Goal: Task Accomplishment & Management: Manage account settings

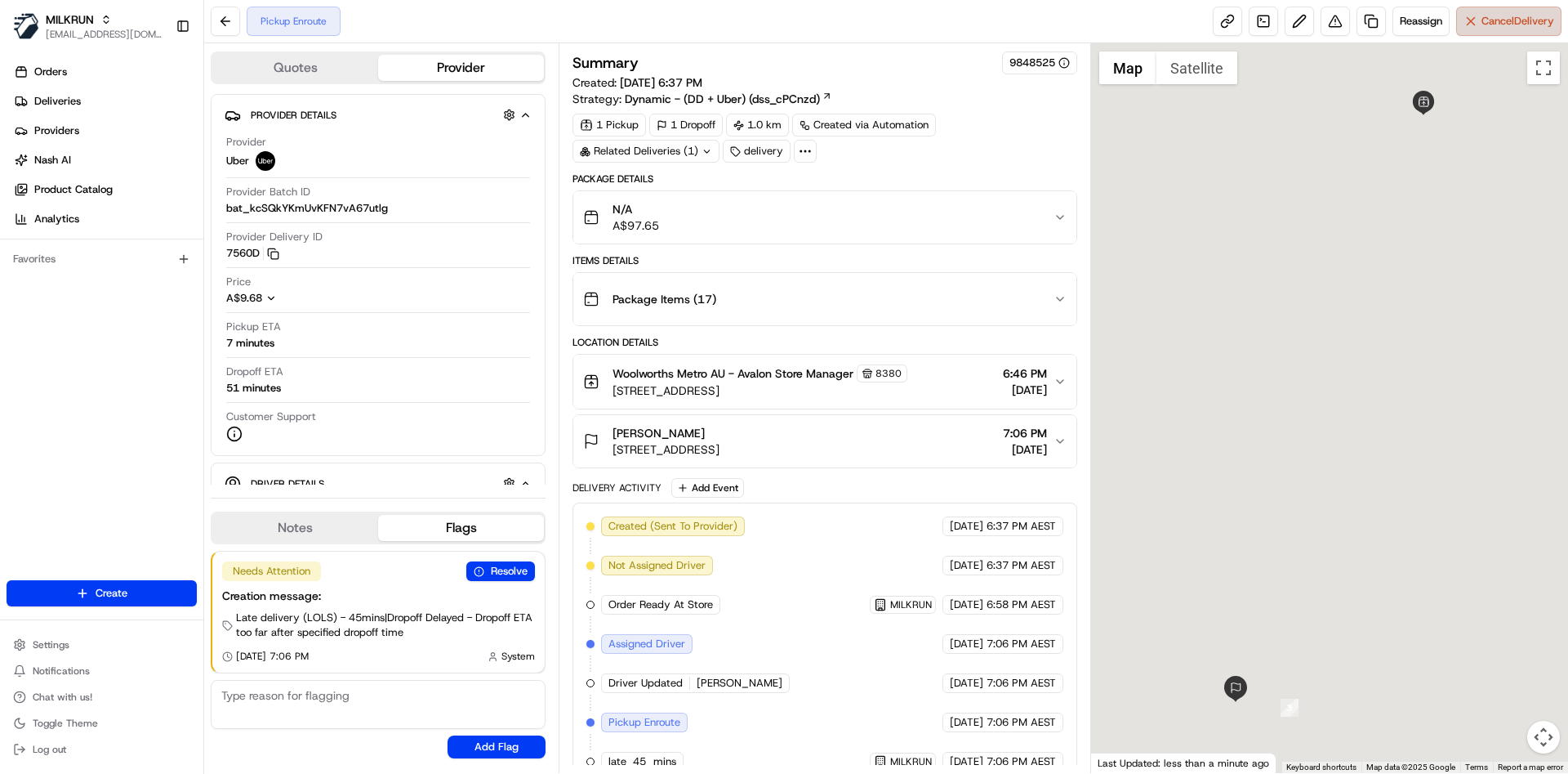
click at [1489, 18] on span "Cancel Delivery" at bounding box center [1518, 21] width 73 height 15
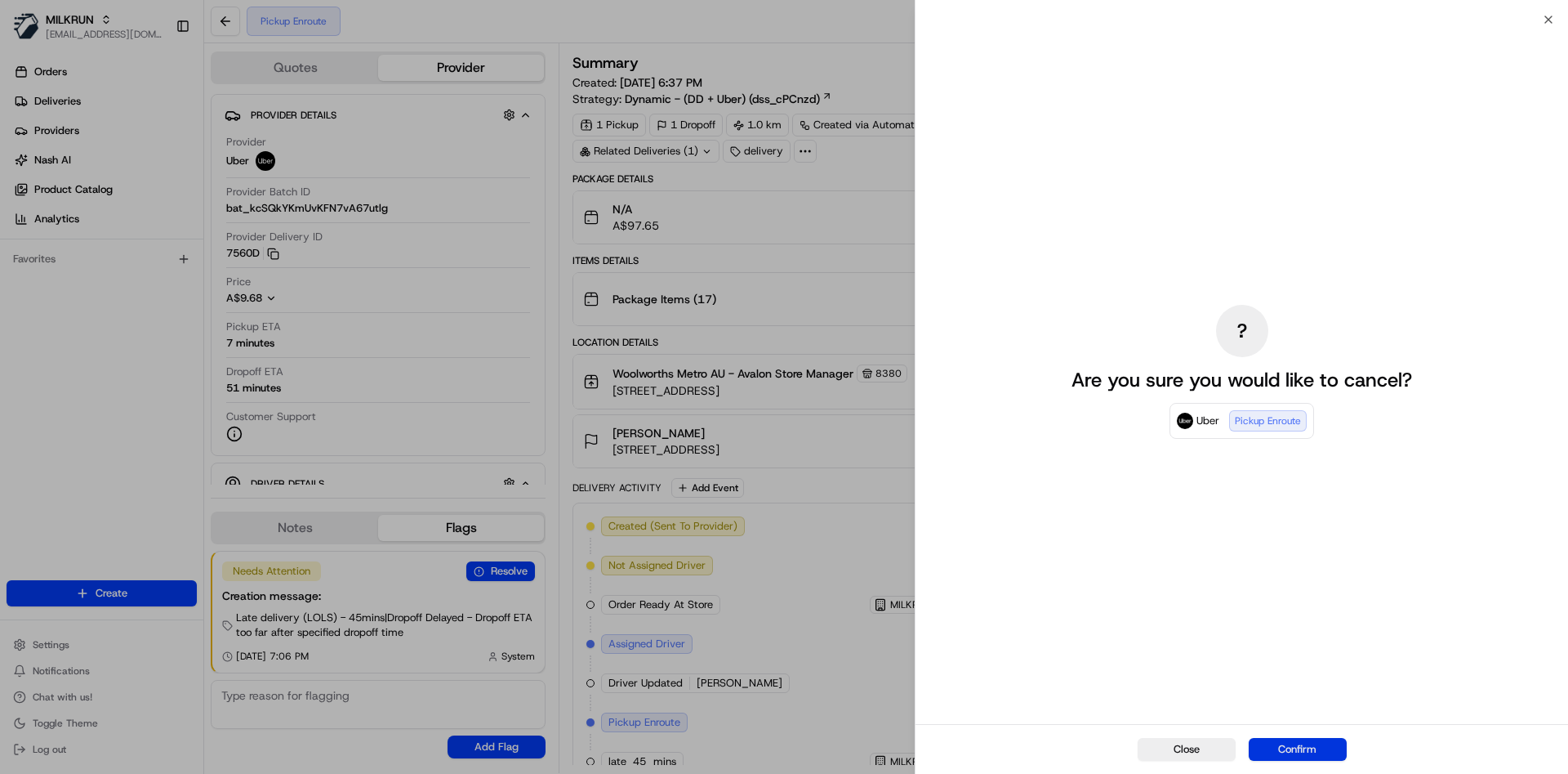
click at [1300, 745] on button "Confirm" at bounding box center [1298, 749] width 98 height 23
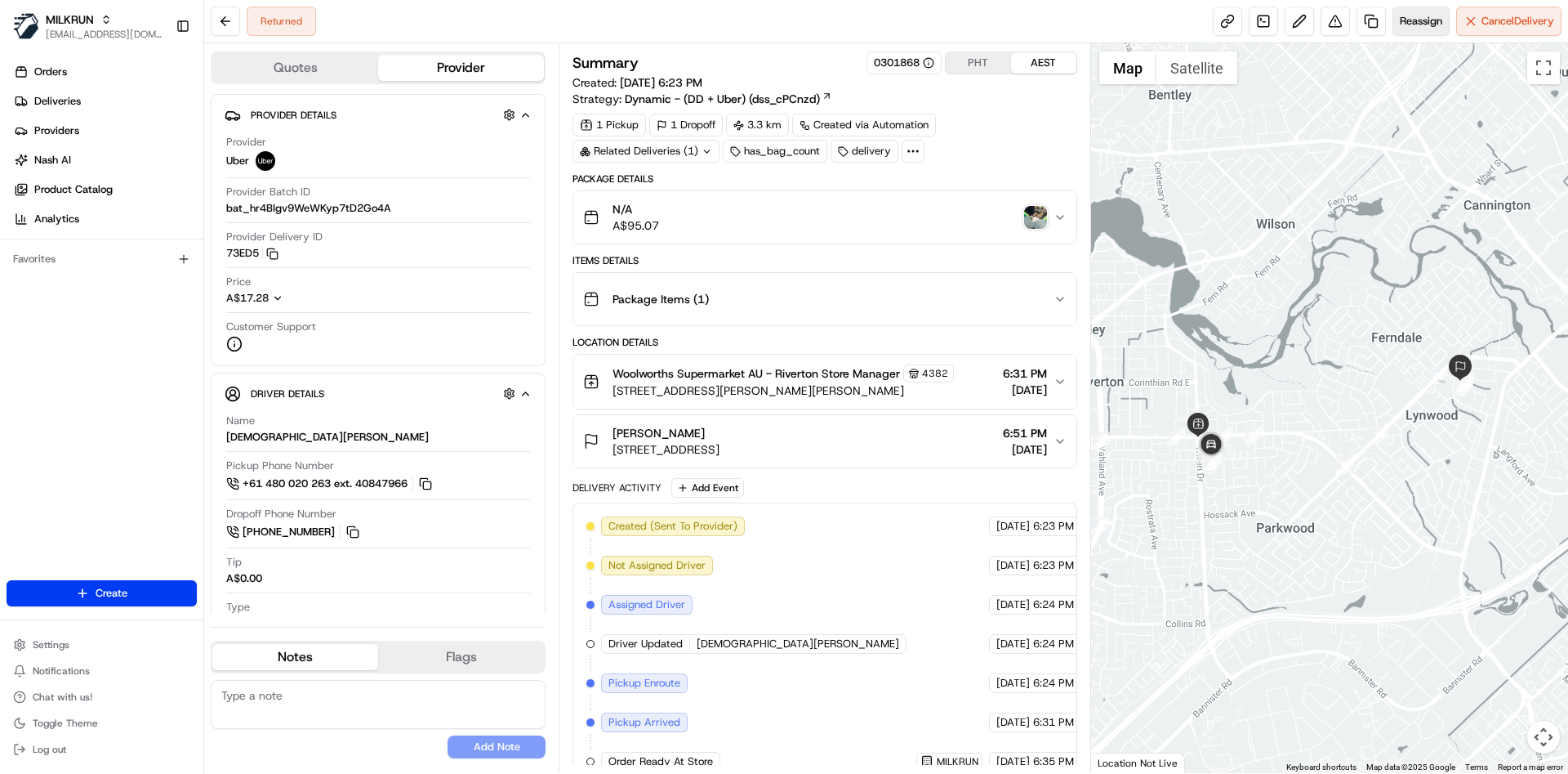
click at [1419, 17] on span "Reassign" at bounding box center [1421, 21] width 42 height 15
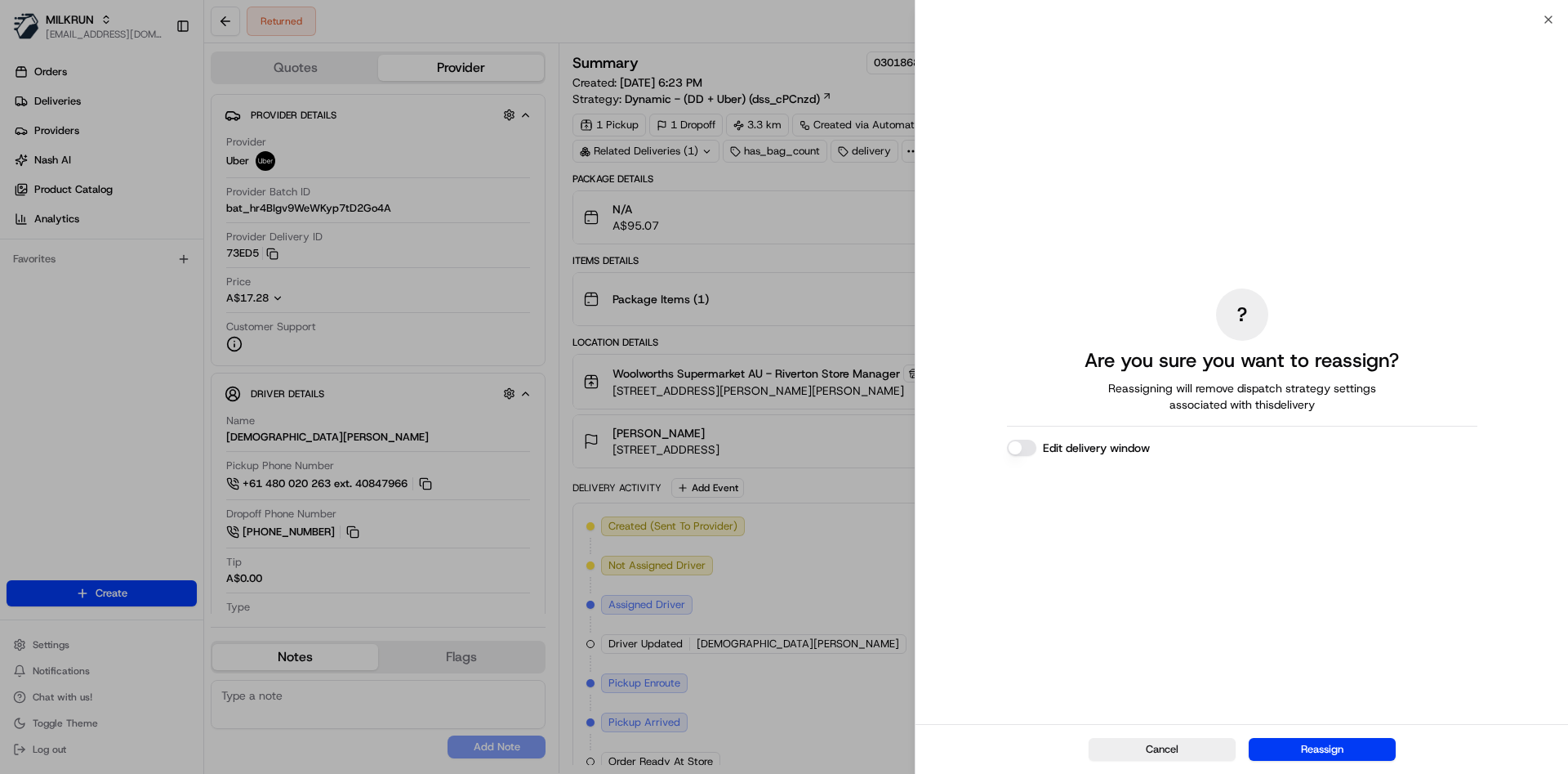
click at [1320, 730] on div "Cancel Reassign" at bounding box center [1242, 748] width 652 height 50
click at [1311, 743] on button "Reassign" at bounding box center [1323, 749] width 147 height 23
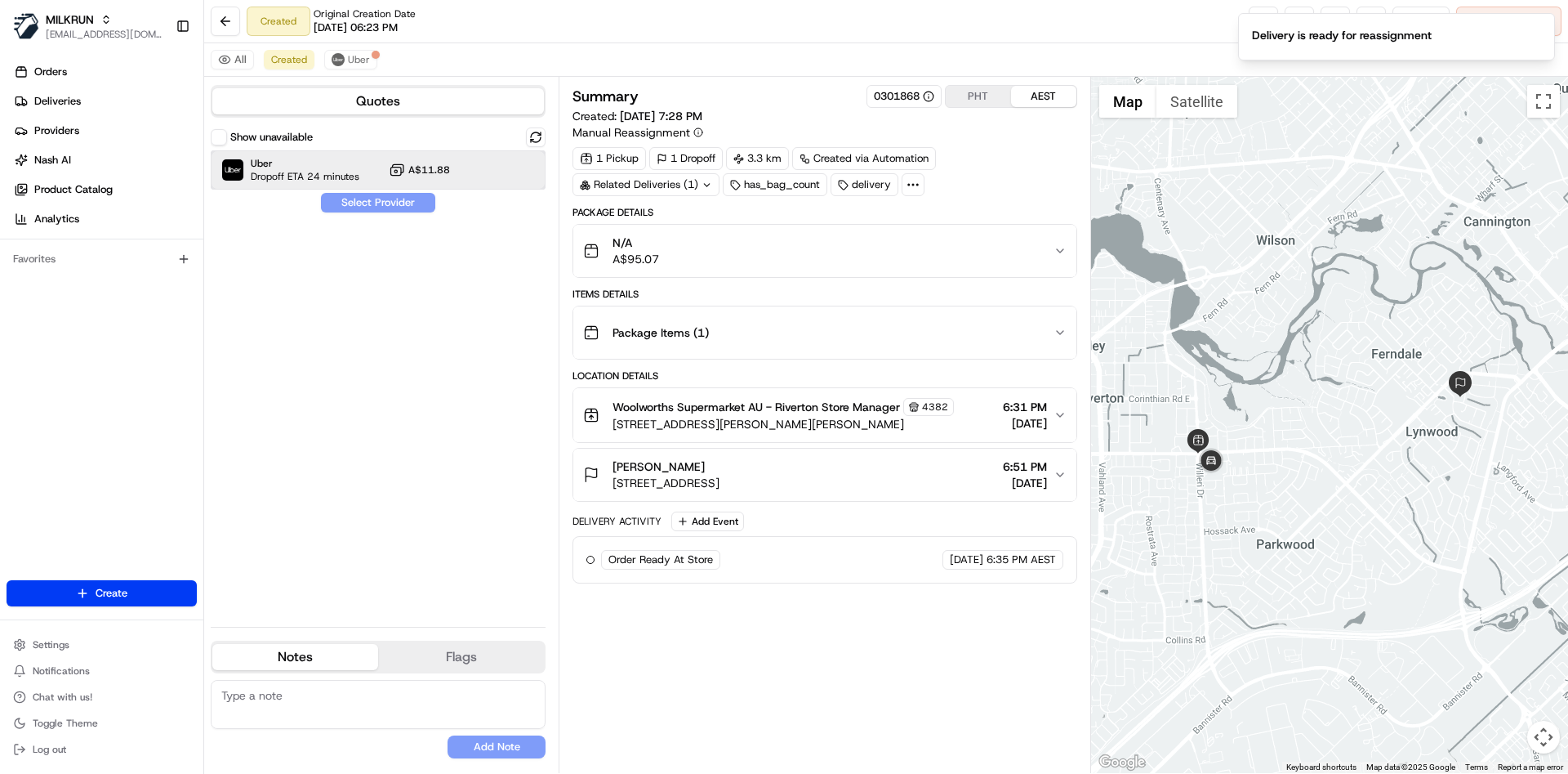
click at [320, 178] on span "Dropoff ETA 24 minutes" at bounding box center [306, 177] width 109 height 13
click at [354, 205] on button "Assign Provider" at bounding box center [378, 202] width 116 height 20
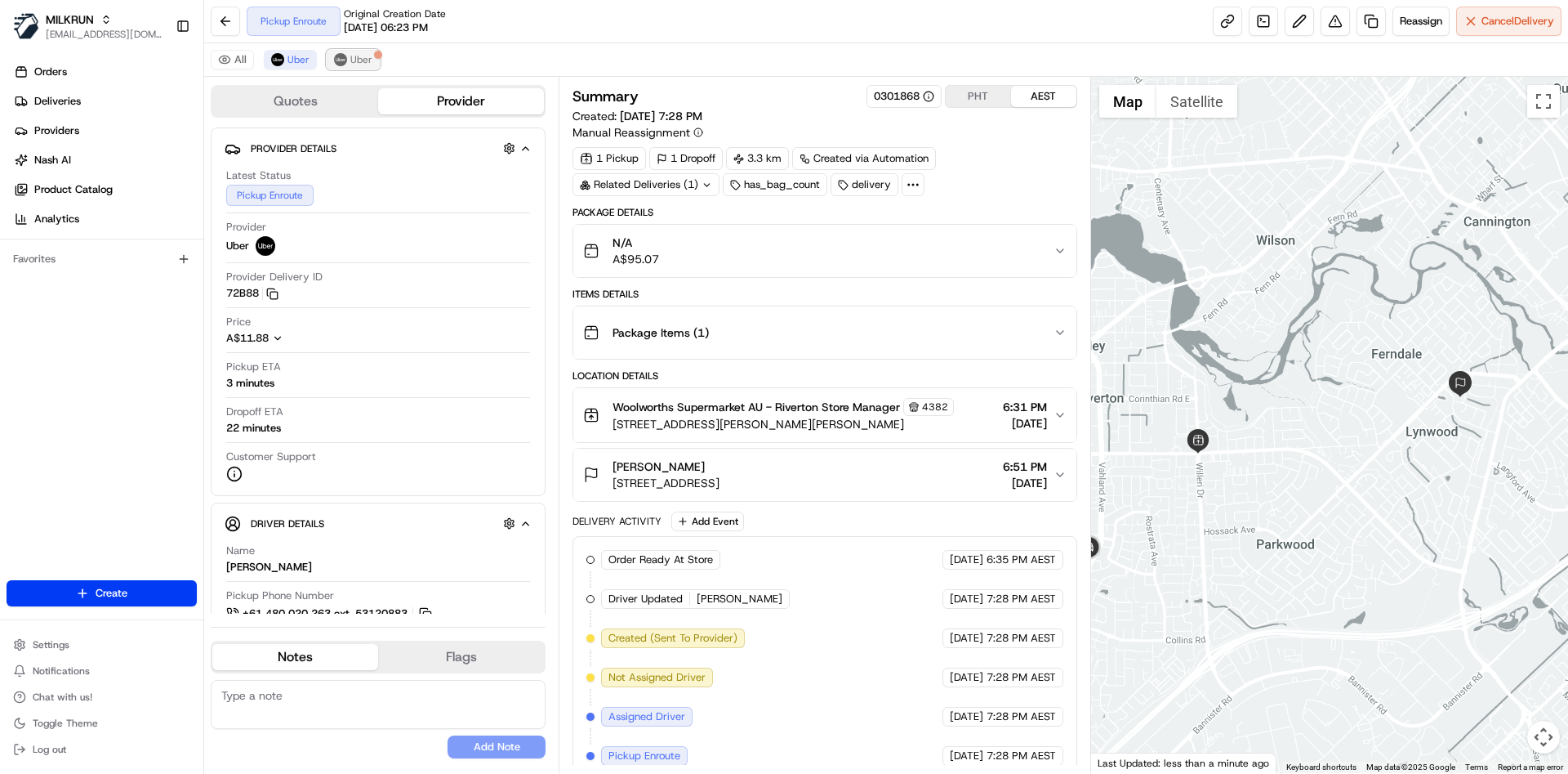
click at [369, 61] on span "Uber" at bounding box center [361, 59] width 22 height 13
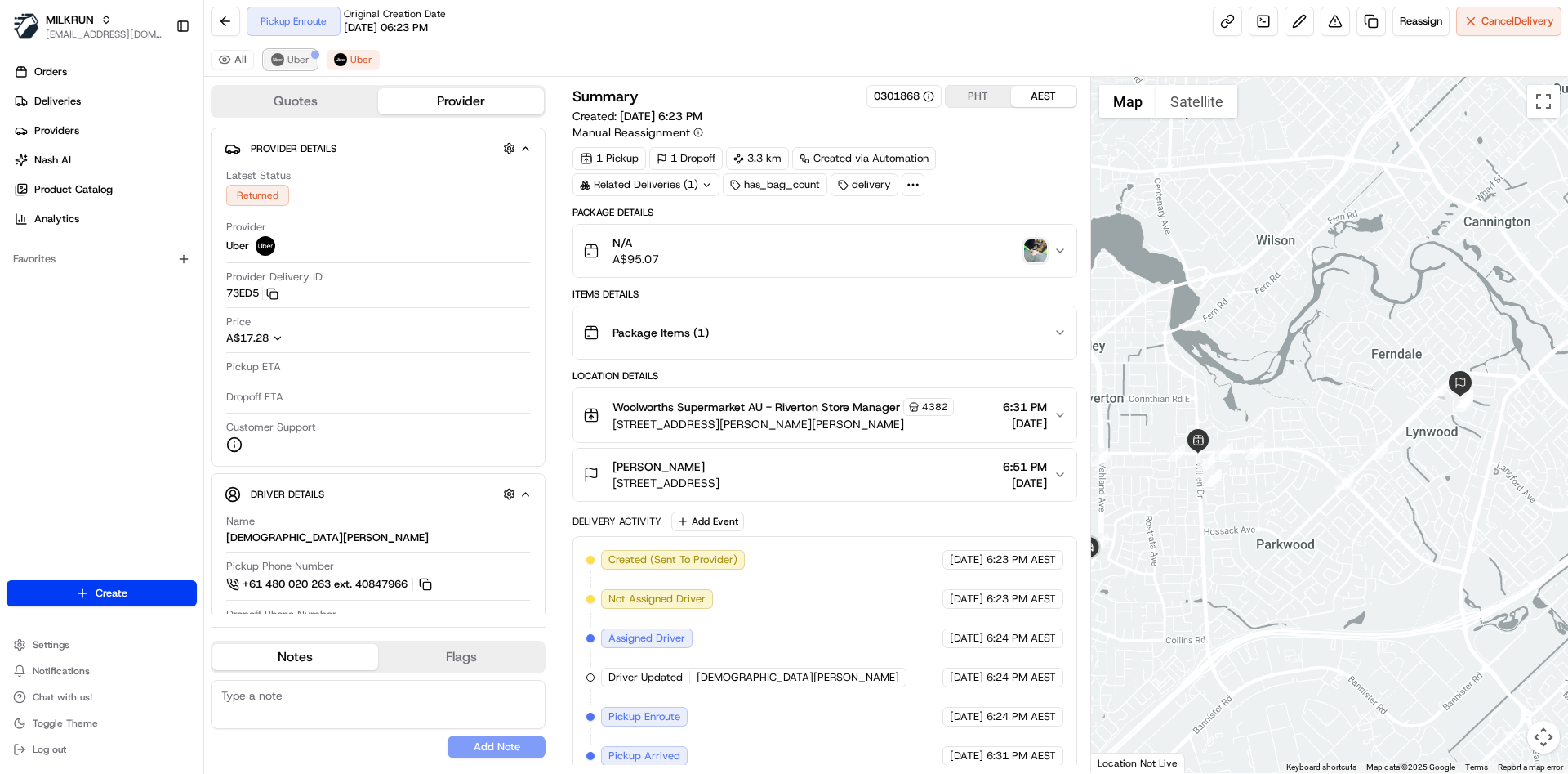
click at [308, 57] on span "Uber" at bounding box center [298, 59] width 22 height 13
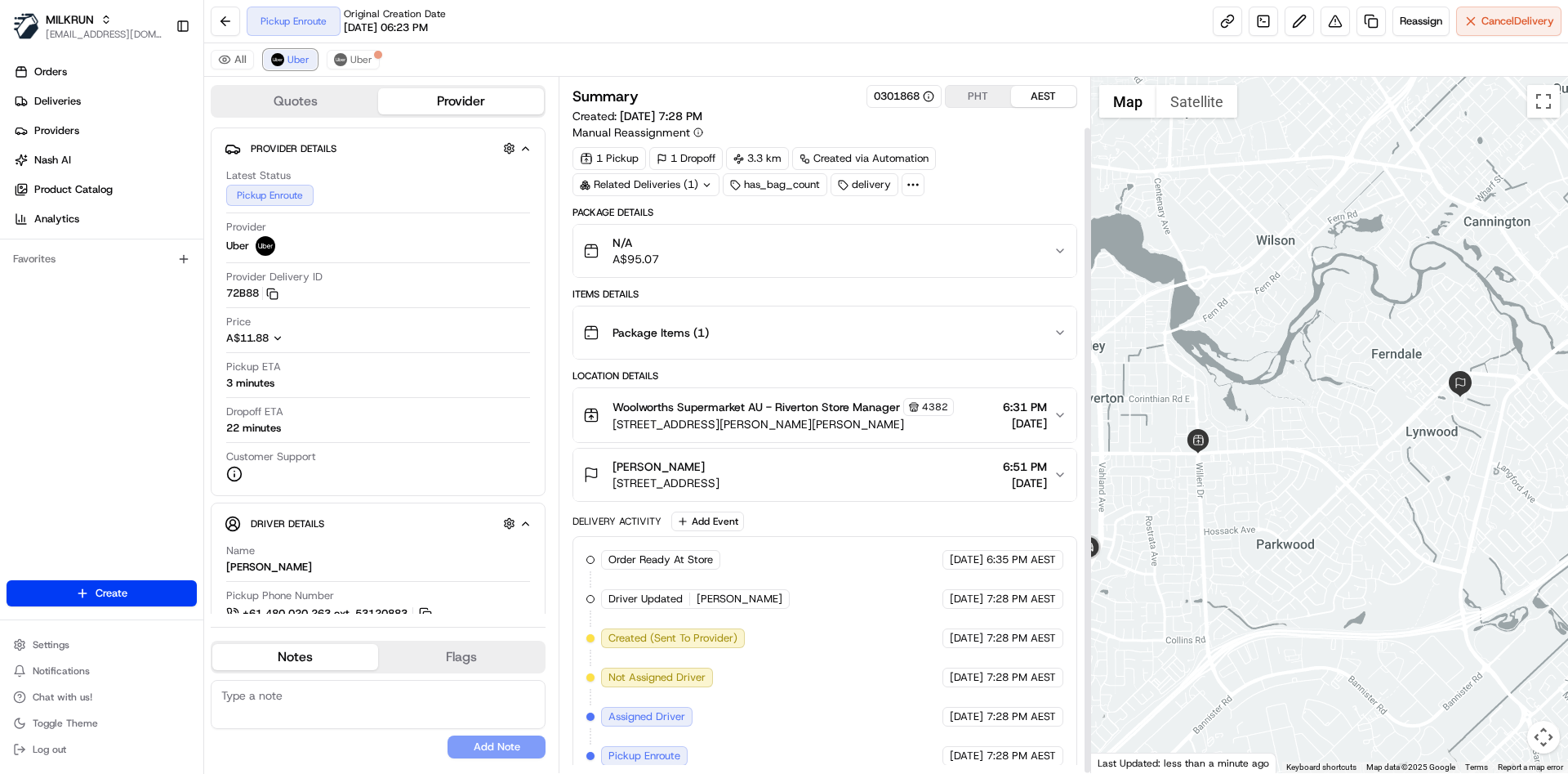
scroll to position [54, 0]
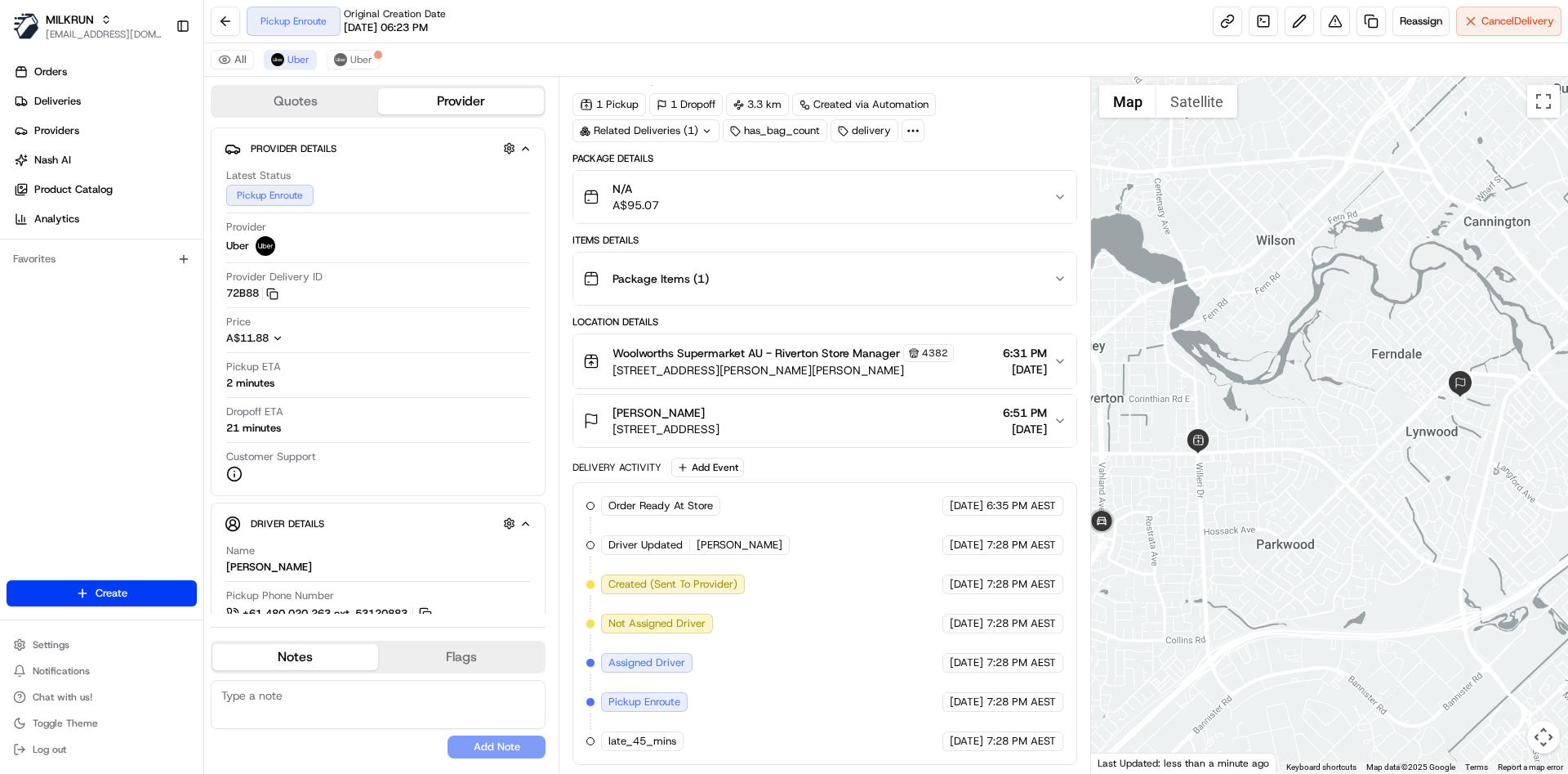
click at [755, 281] on div "Package Items ( 1 )" at bounding box center [817, 279] width 470 height 33
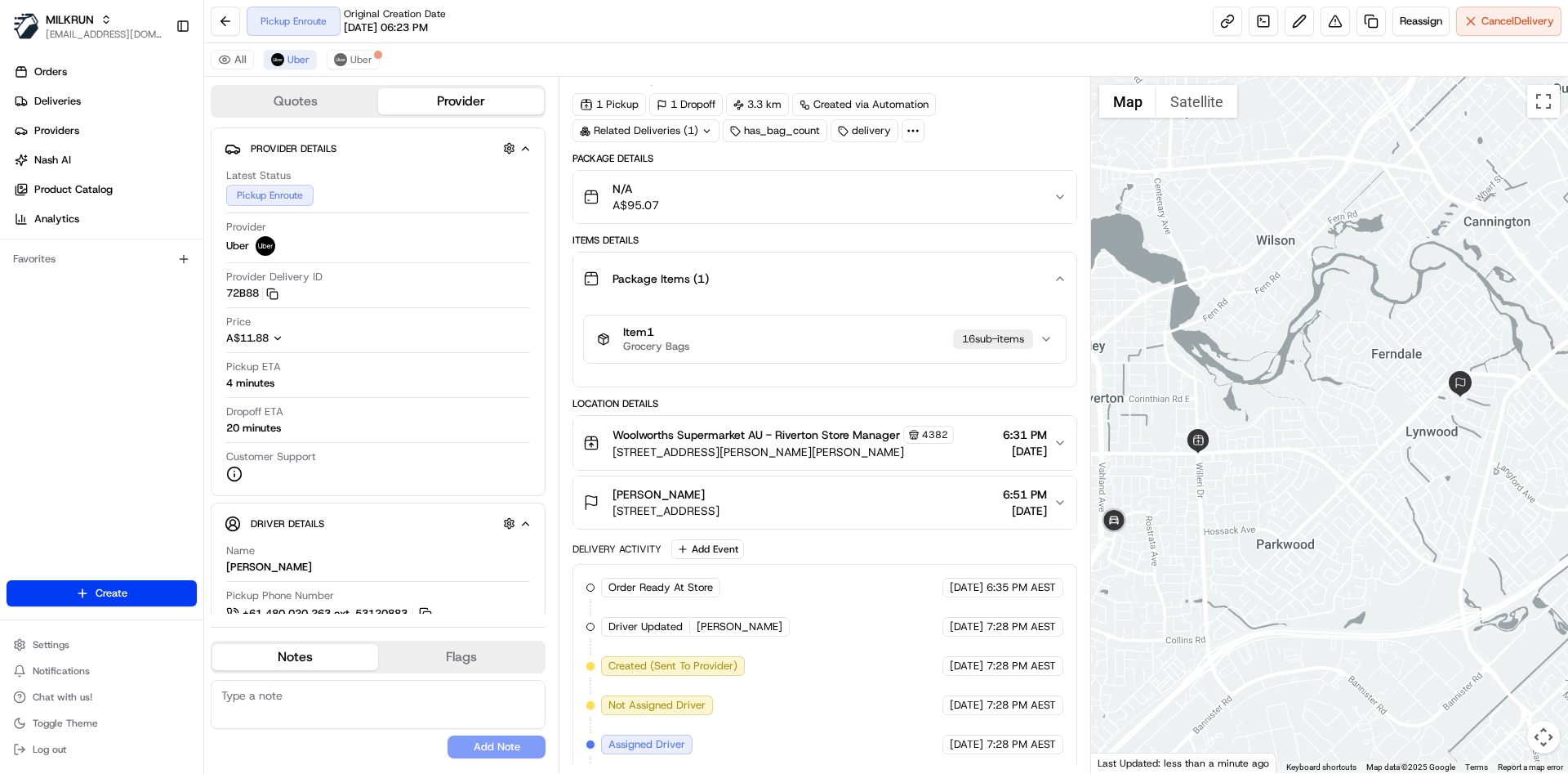
click at [808, 205] on div "N/A A$95.07" at bounding box center [817, 197] width 470 height 33
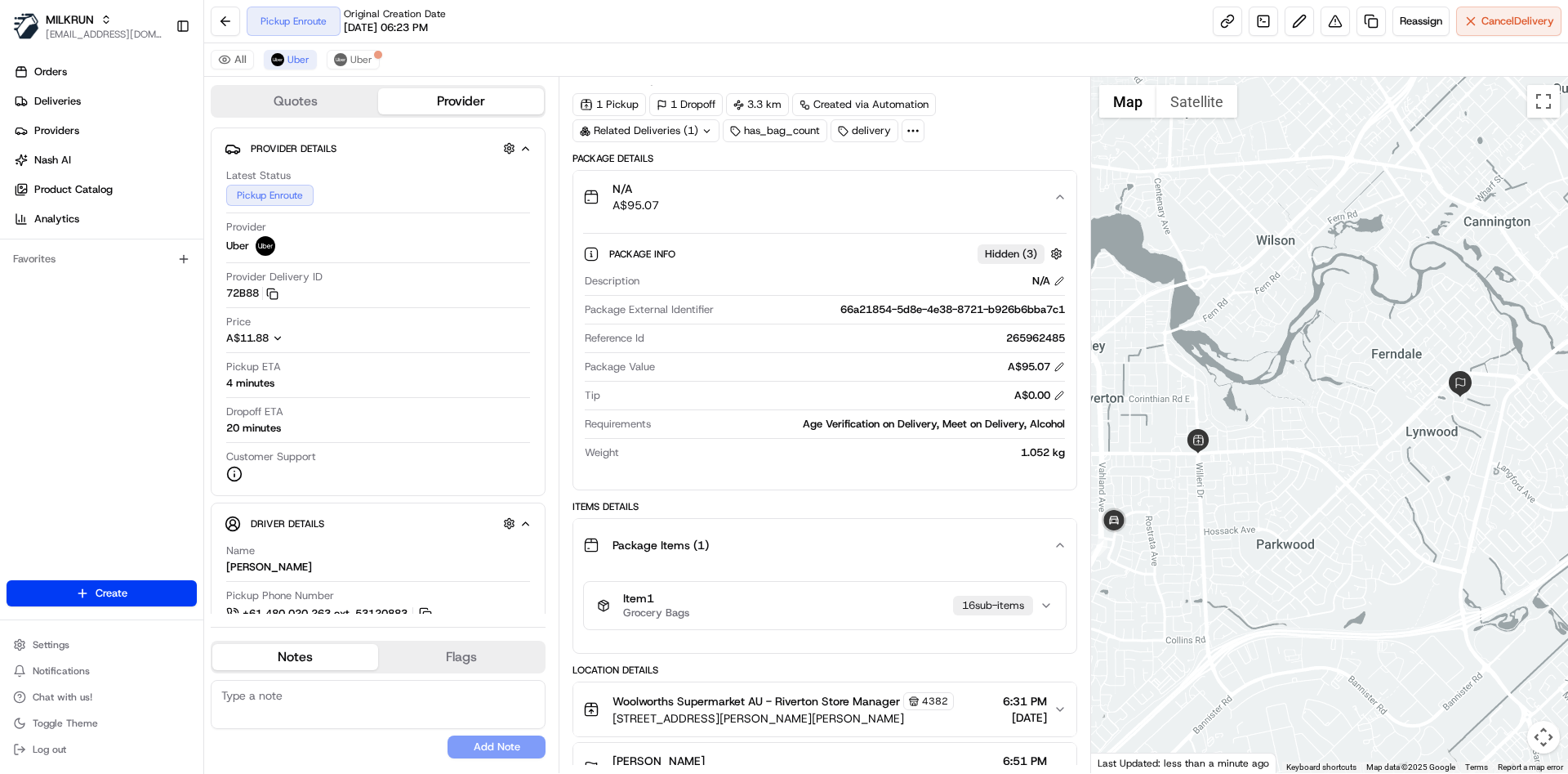
click at [808, 205] on div "N/A A$95.07" at bounding box center [817, 197] width 470 height 33
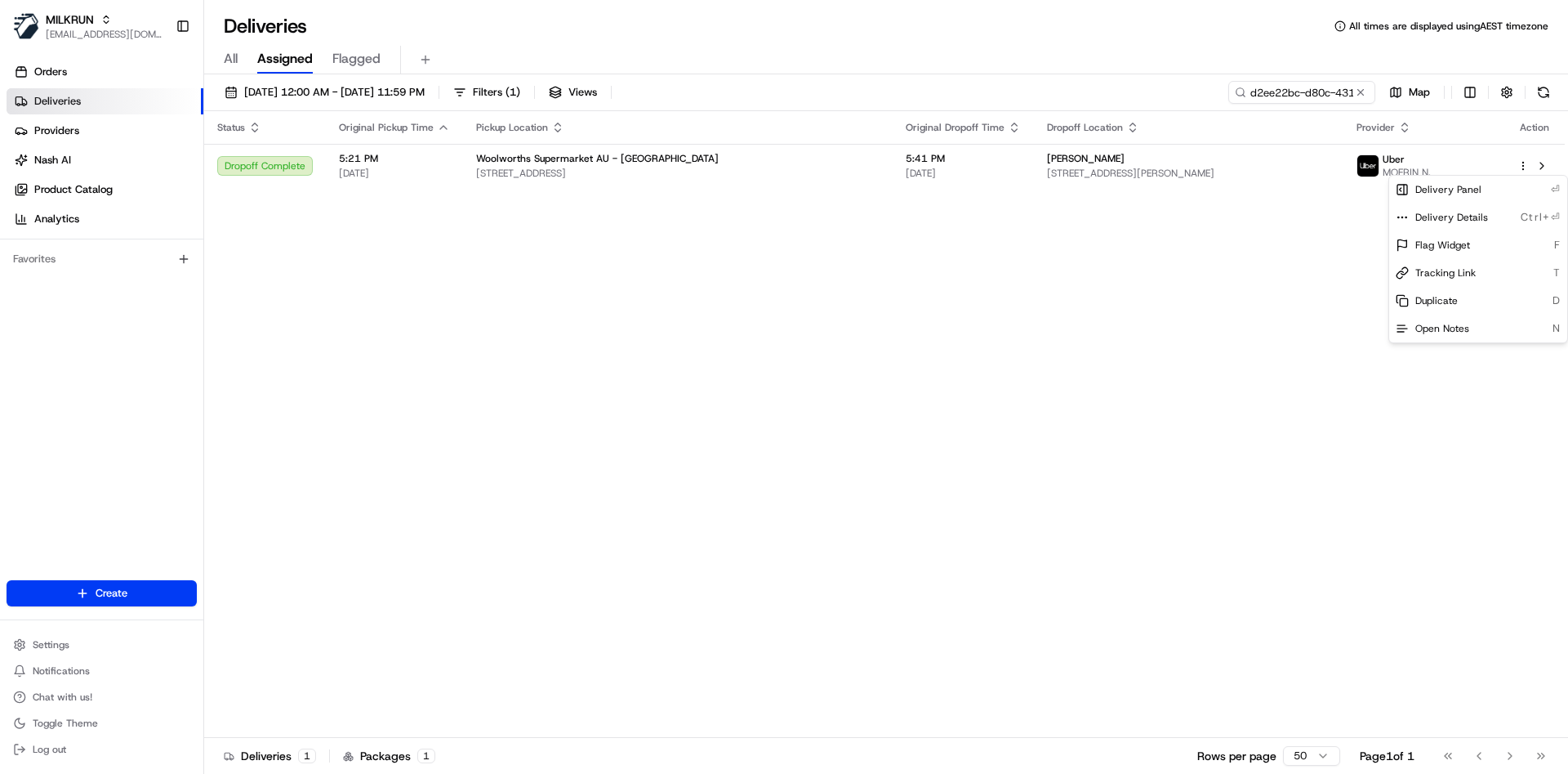
click at [1270, 88] on html "MILKRUN [EMAIL_ADDRESS][DOMAIN_NAME] Toggle Sidebar Orders Deliveries Providers…" at bounding box center [784, 387] width 1568 height 774
click at [1270, 88] on input "d2ee22bc-d80c-4311-990a-fda38cb7c5ef" at bounding box center [1277, 93] width 196 height 23
paste input "1216f4f9-ccc6-4c60-828a-ed839ae0c114"
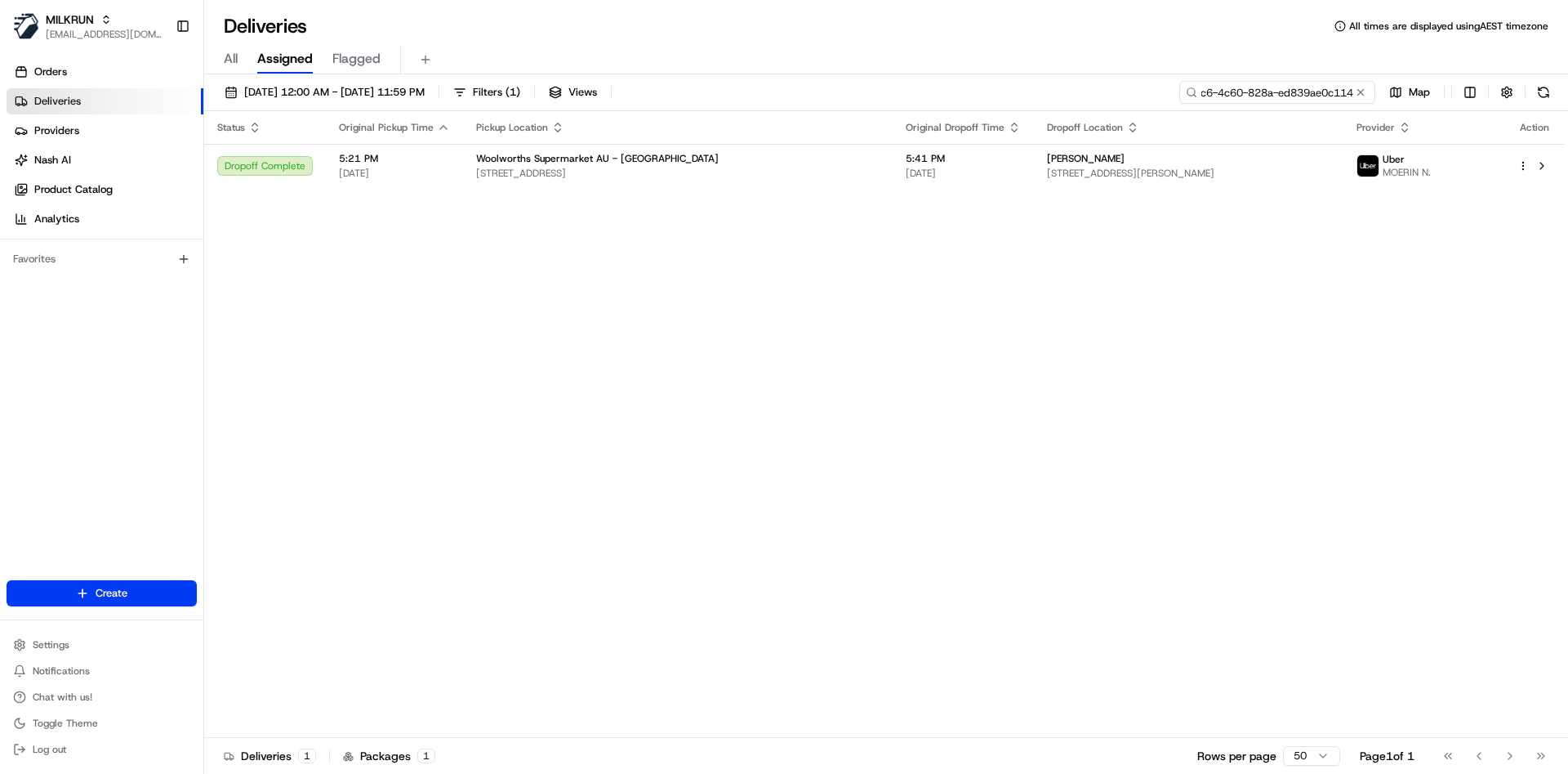
type input "1216f4f9-ccc6-4c60-828a-ed839ae0c114"
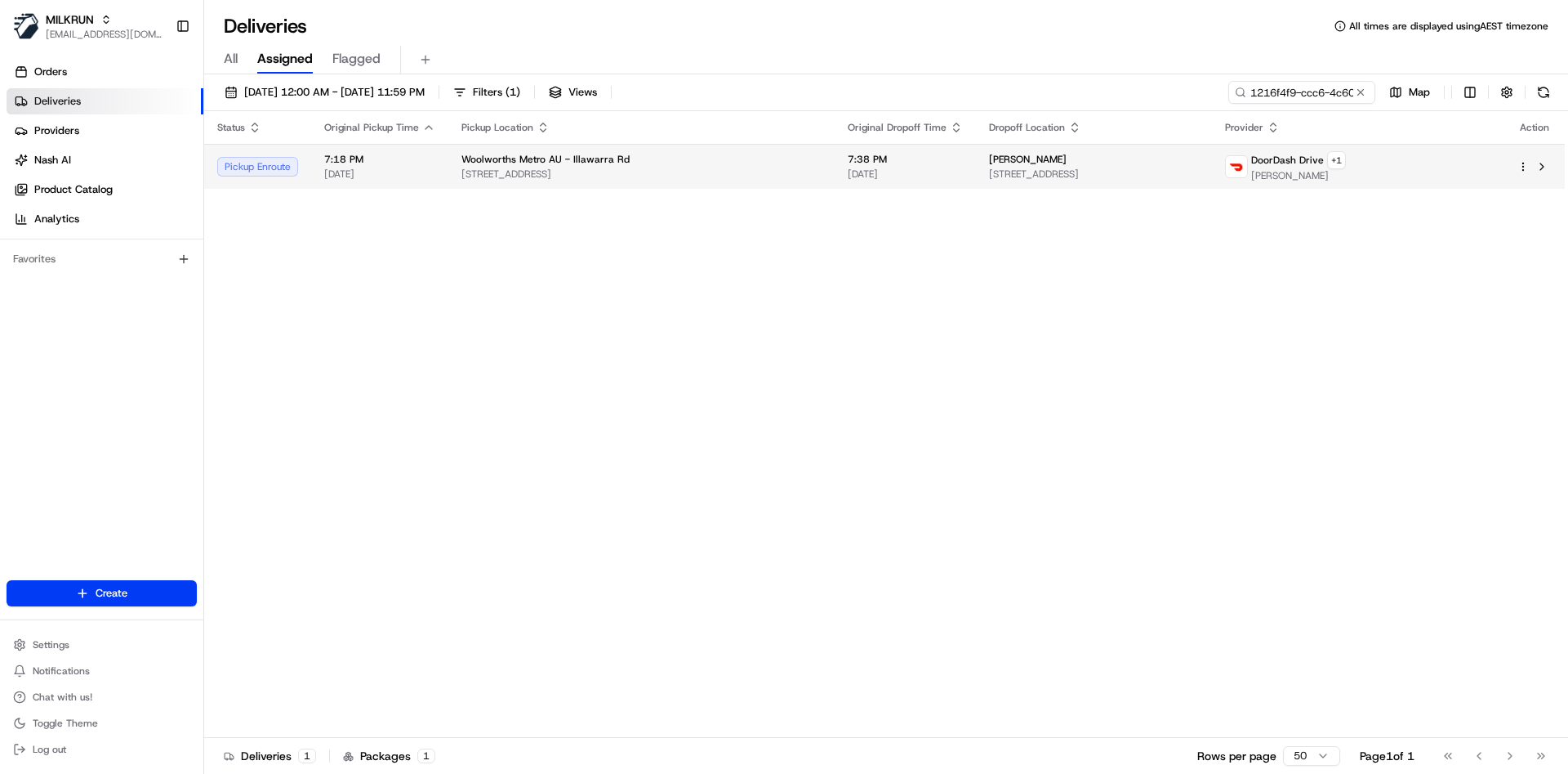
click at [1517, 160] on td at bounding box center [1534, 166] width 60 height 45
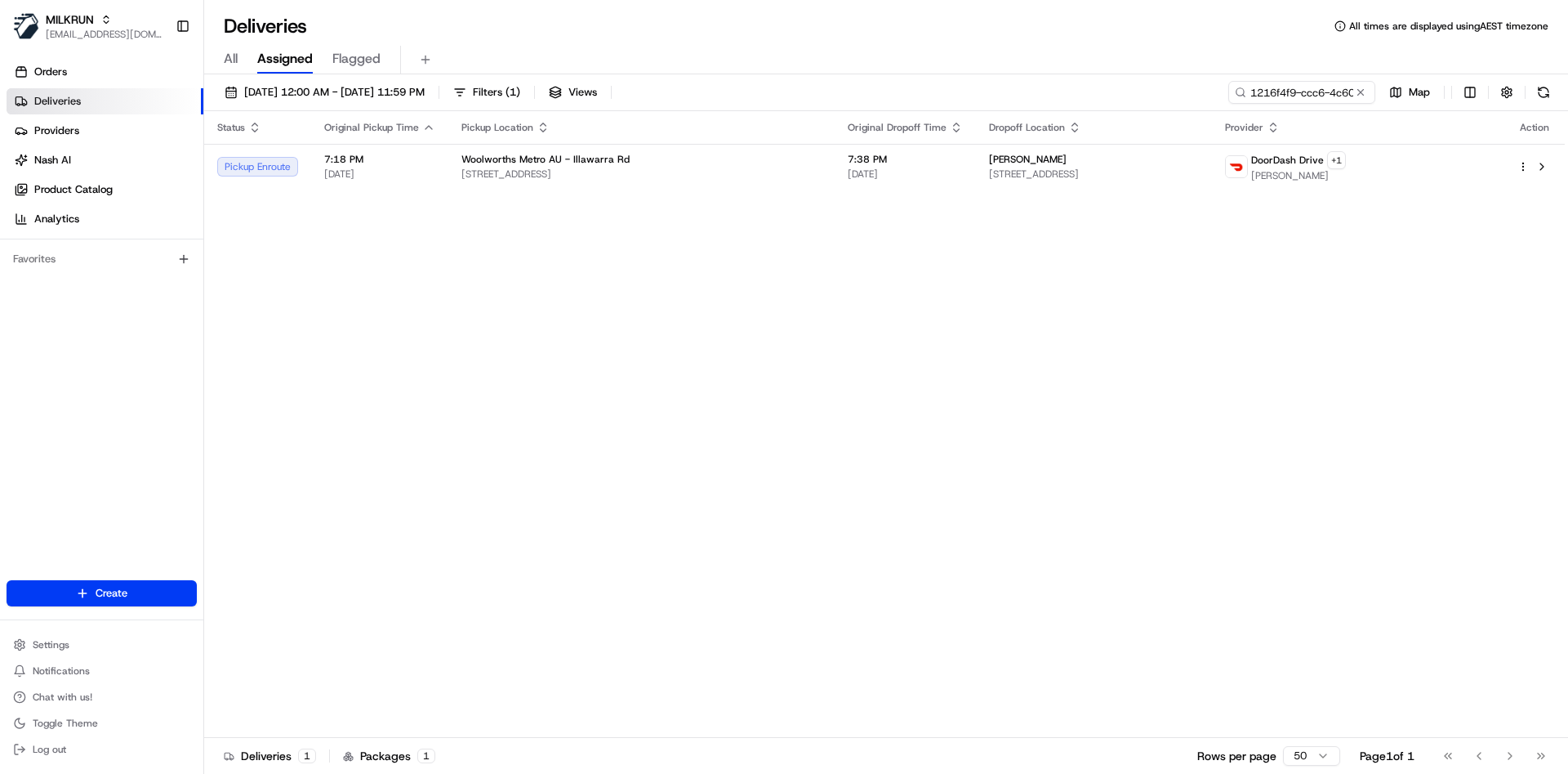
drag, startPoint x: 859, startPoint y: 534, endPoint x: 736, endPoint y: 482, distance: 133.5
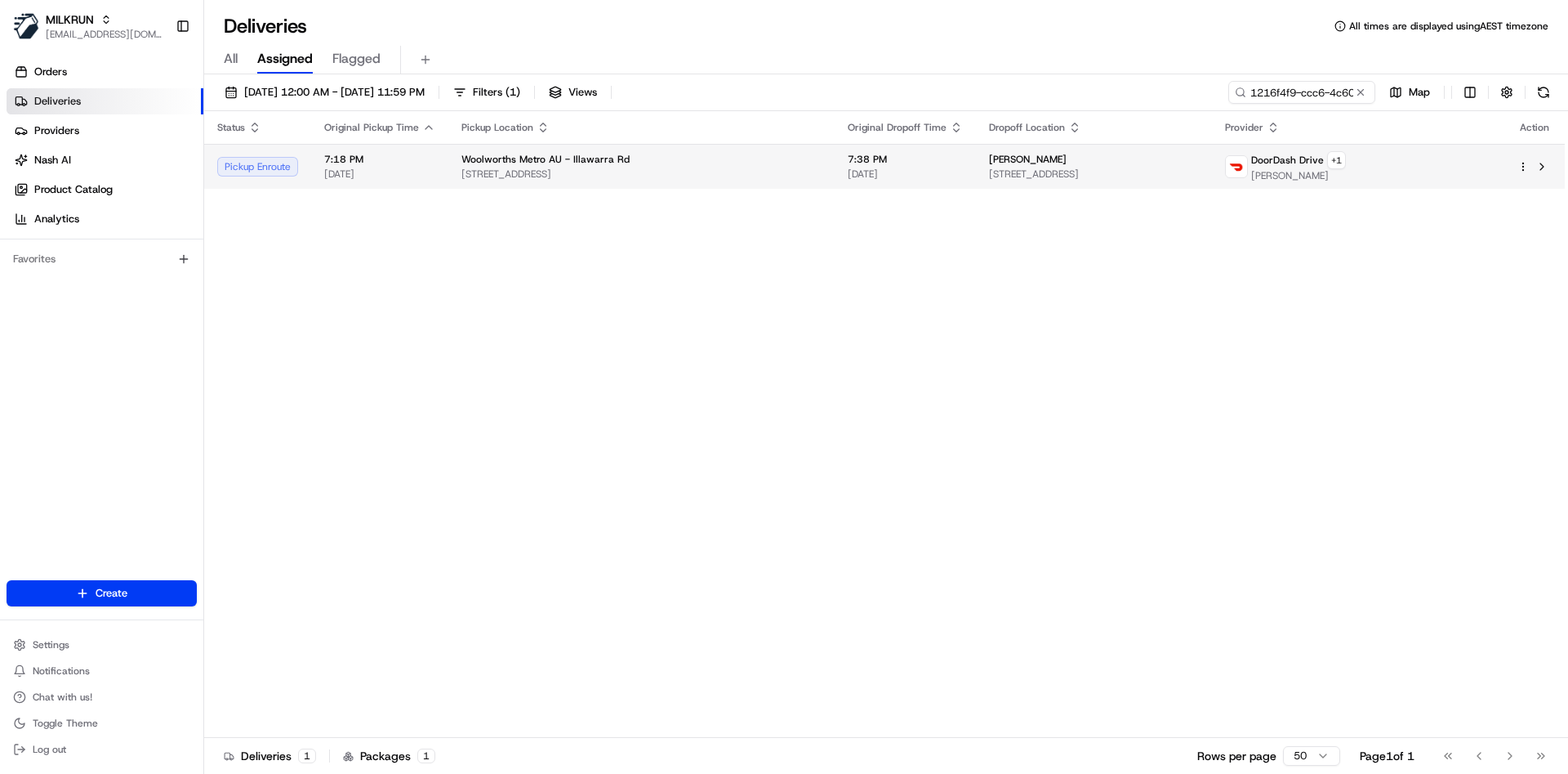
click at [1523, 163] on html "MILKRUN [EMAIL_ADDRESS][DOMAIN_NAME] Toggle Sidebar Orders Deliveries Providers…" at bounding box center [784, 387] width 1568 height 774
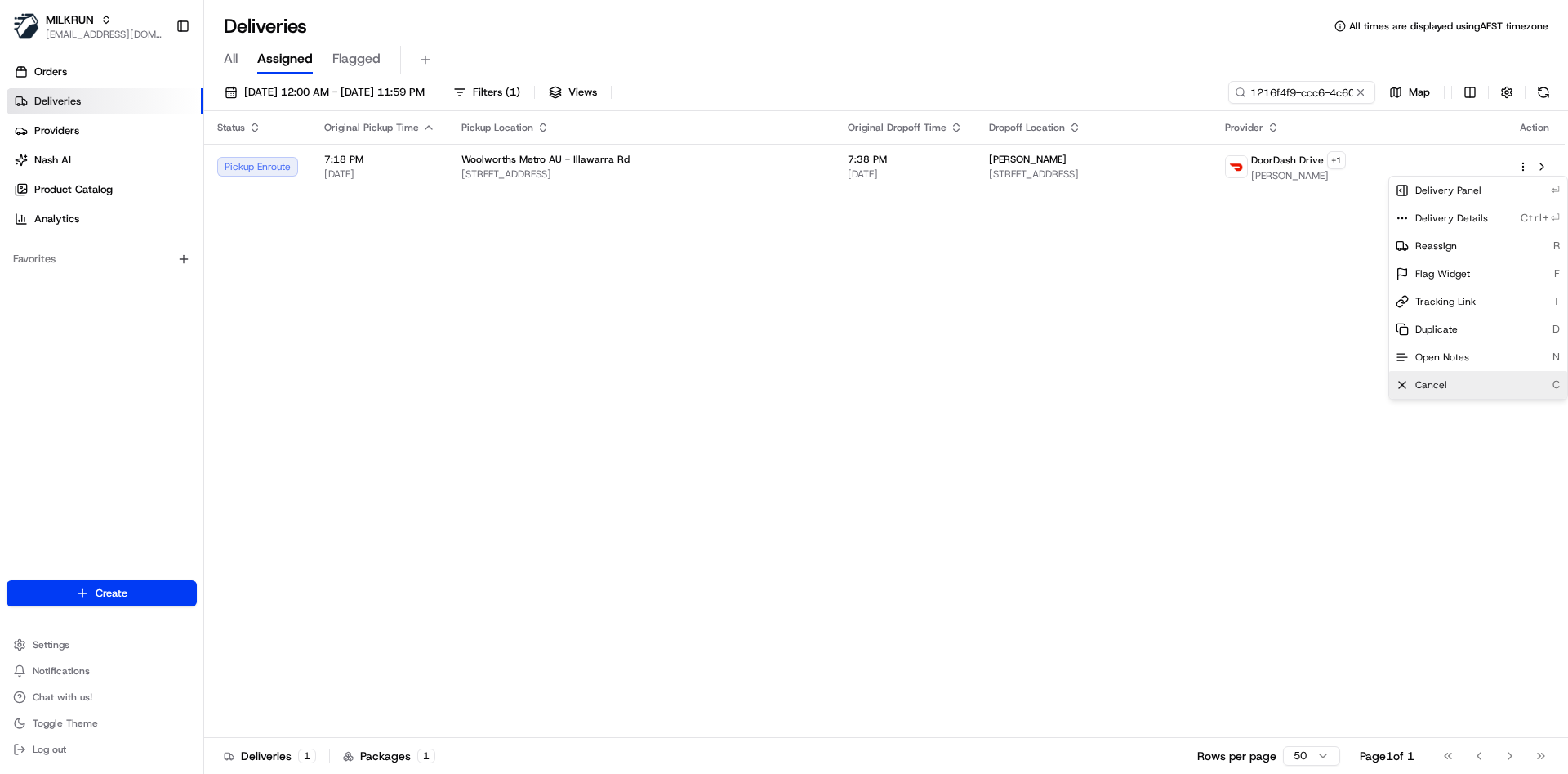
click at [1457, 380] on div "Cancel C" at bounding box center [1479, 385] width 178 height 28
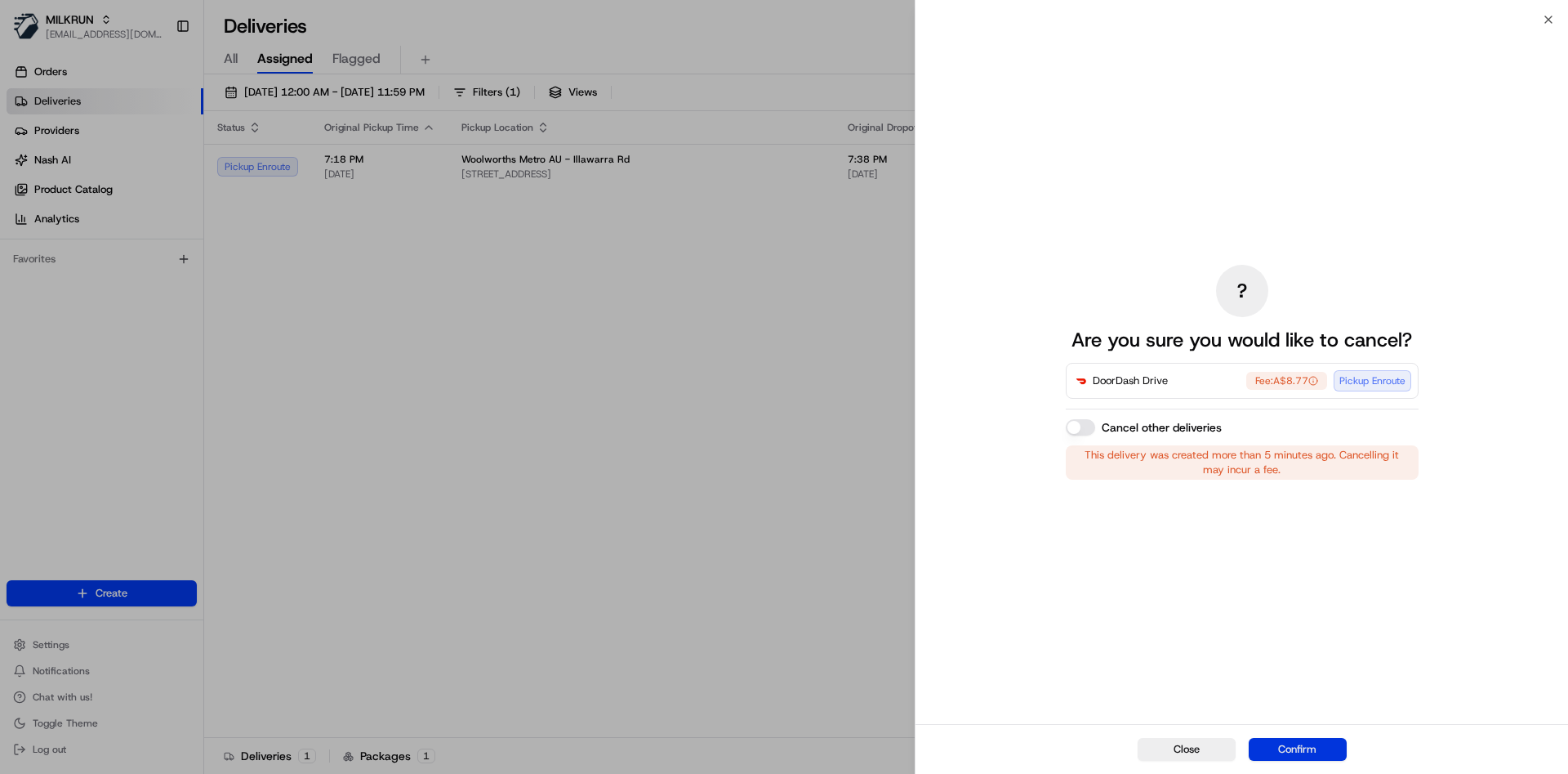
click at [1279, 754] on button "Confirm" at bounding box center [1298, 749] width 98 height 23
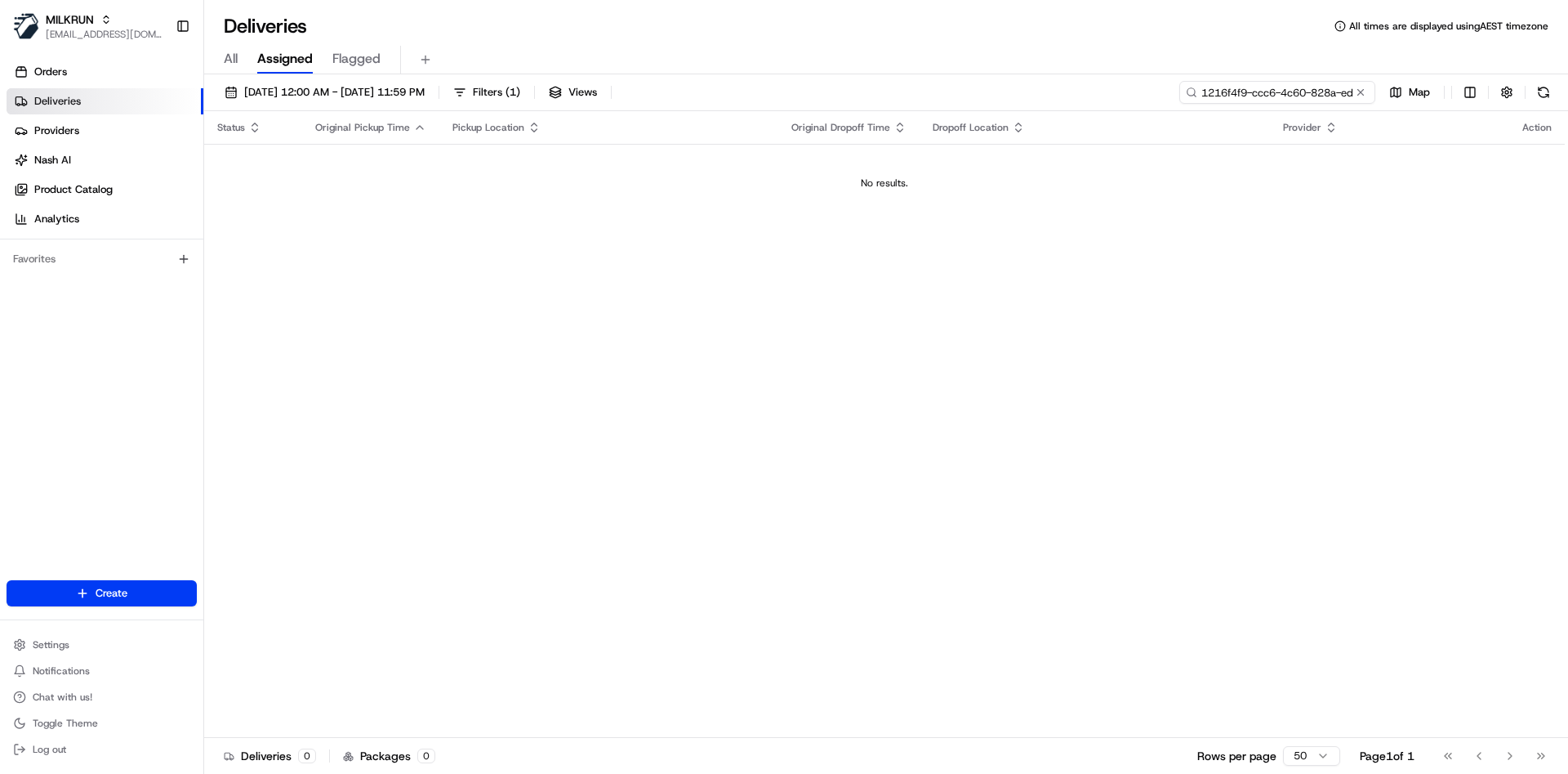
click at [1318, 100] on input "1216f4f9-ccc6-4c60-828a-ed839ae0c114" at bounding box center [1277, 93] width 196 height 23
paste input "1216f4f9-ccc6-4c60-828a-ed839ae0c114"
click at [1246, 97] on input "1216f4f9-ccc6-4c60-828a-ed839ae0c114" at bounding box center [1277, 93] width 196 height 23
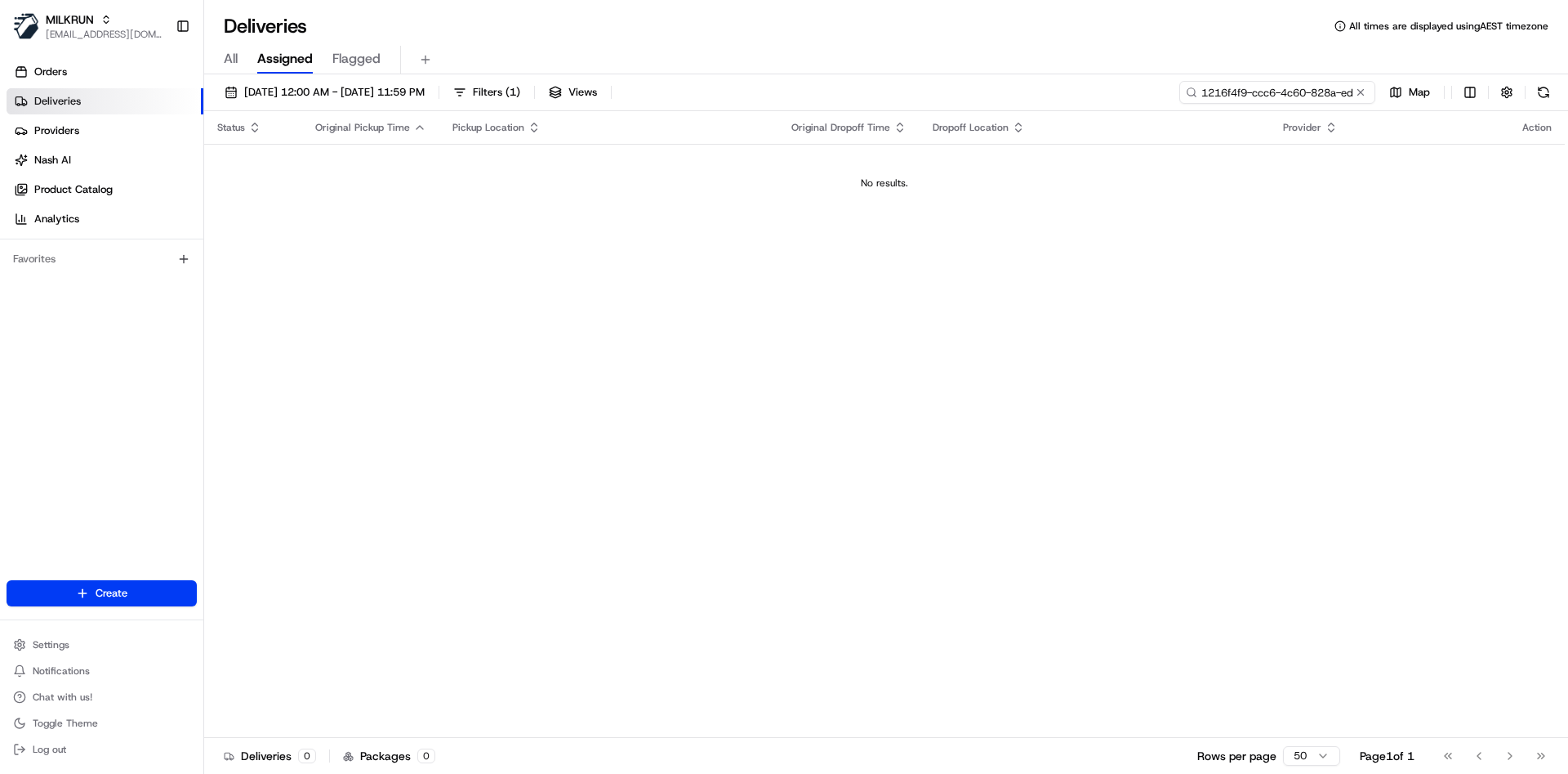
click at [1246, 97] on input "1216f4f9-ccc6-4c60-828a-ed839ae0c114" at bounding box center [1277, 93] width 196 height 23
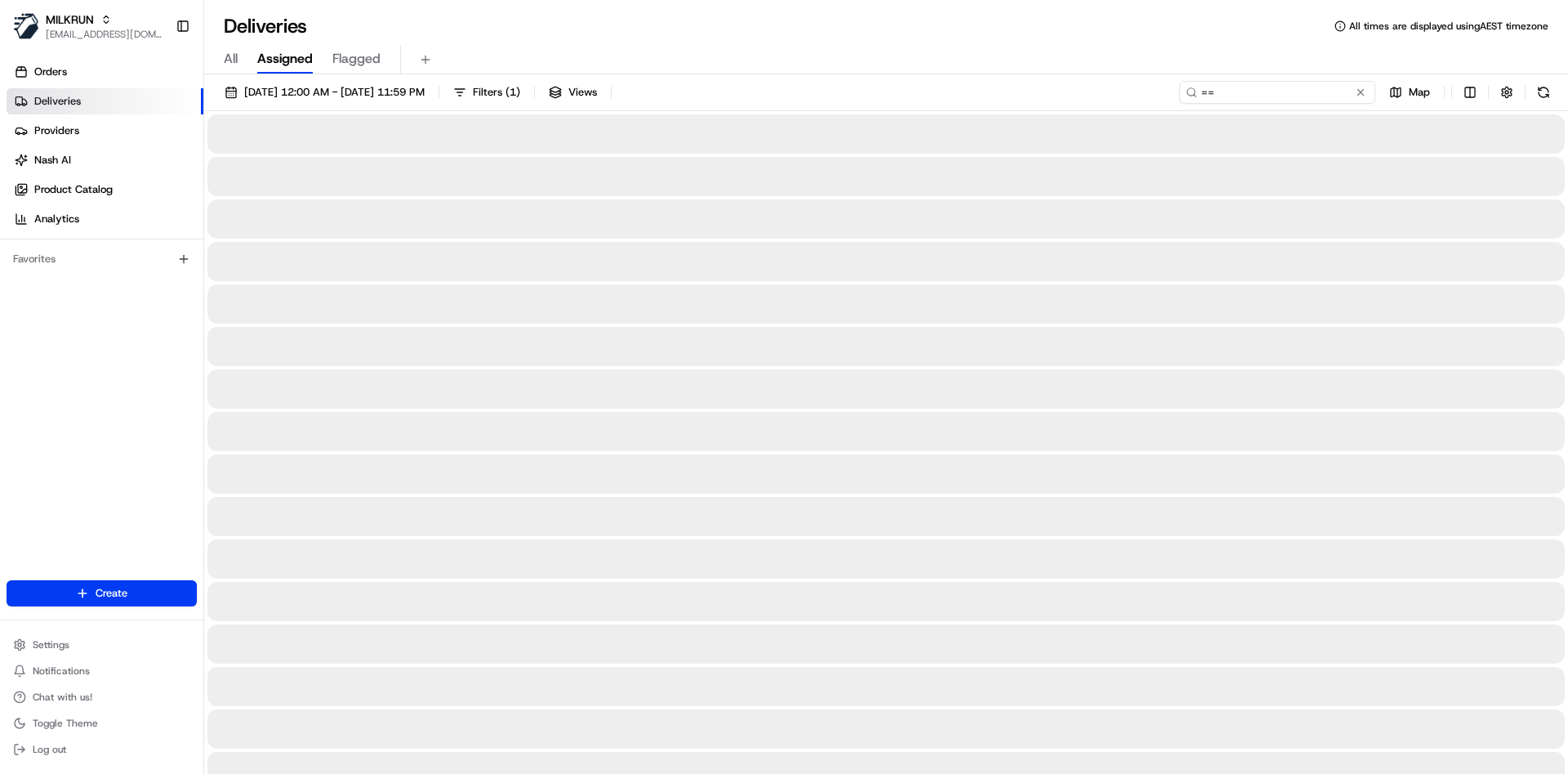
type input "="
type input "1216f4f9-ccc6-4c60-828a-ed839ae0c114"
